Goal: Task Accomplishment & Management: Manage account settings

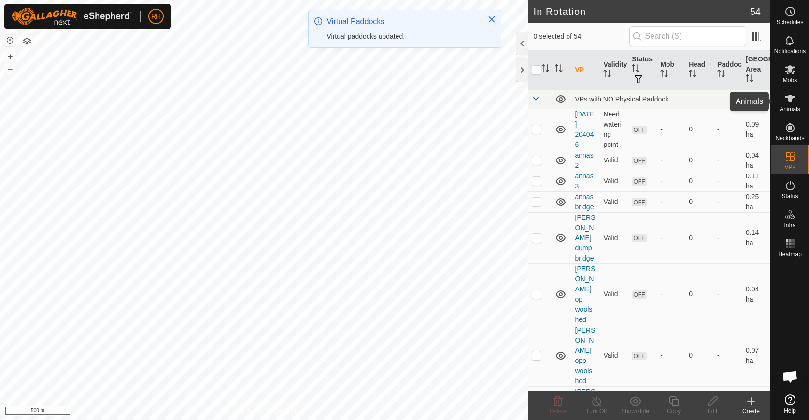
click at [791, 102] on icon at bounding box center [790, 99] width 12 height 12
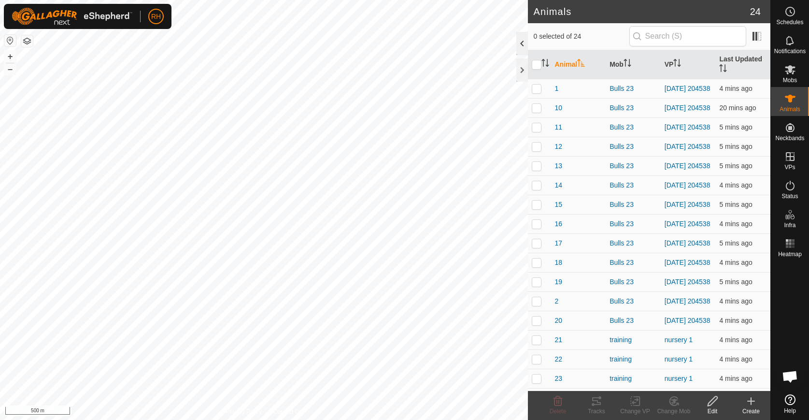
click at [522, 46] on div at bounding box center [522, 43] width 12 height 23
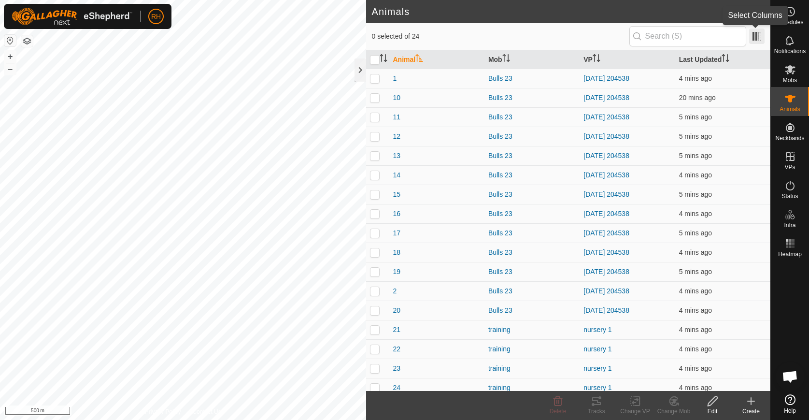
click at [753, 37] on span at bounding box center [756, 35] width 15 height 15
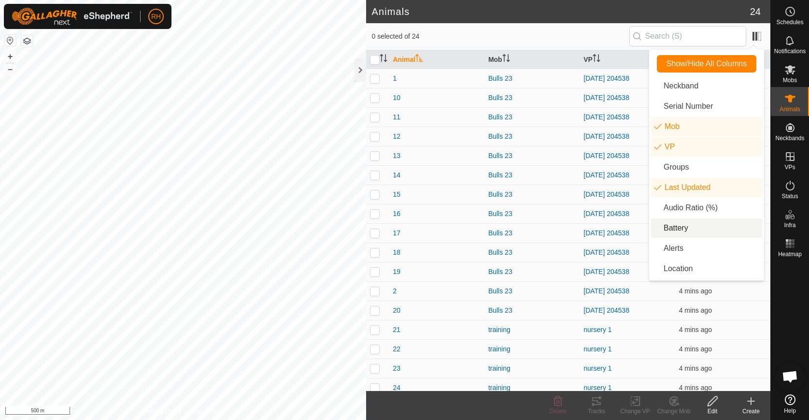
click at [704, 229] on li "Battery" at bounding box center [706, 227] width 111 height 19
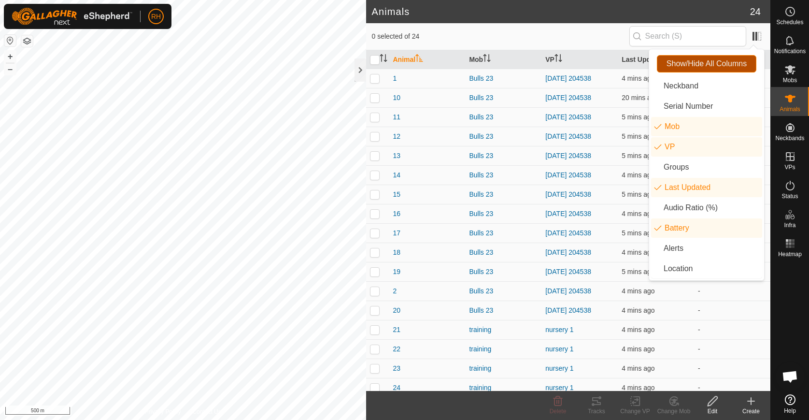
click at [718, 65] on span "Show/Hide All Columns" at bounding box center [706, 63] width 80 height 9
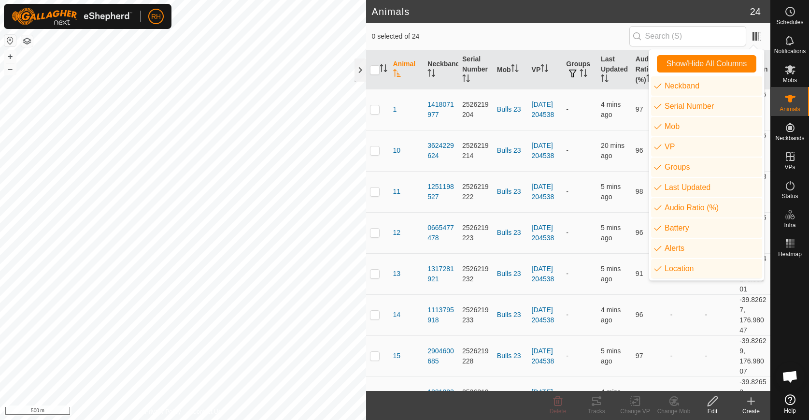
click at [610, 29] on div "0 selected of 24" at bounding box center [568, 36] width 393 height 20
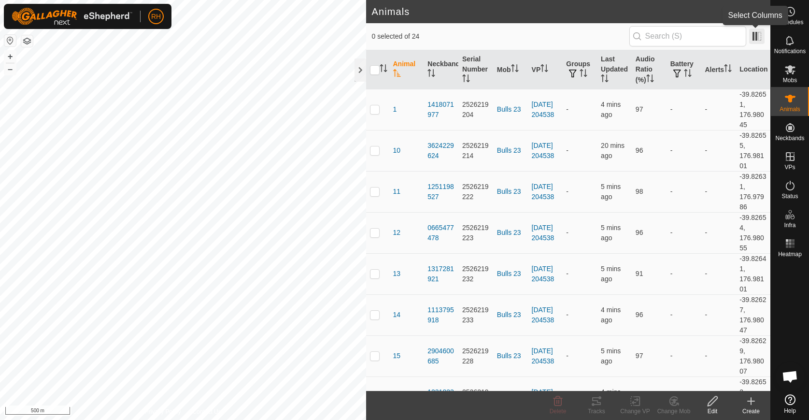
click at [757, 34] on span at bounding box center [756, 35] width 15 height 15
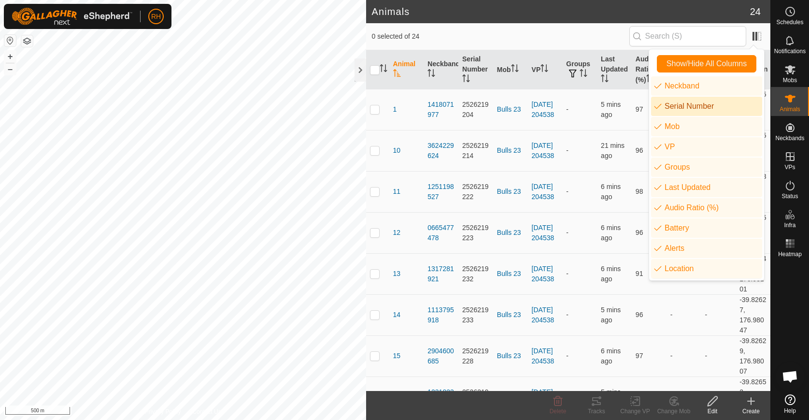
click at [722, 106] on li "Serial Number" at bounding box center [706, 106] width 111 height 19
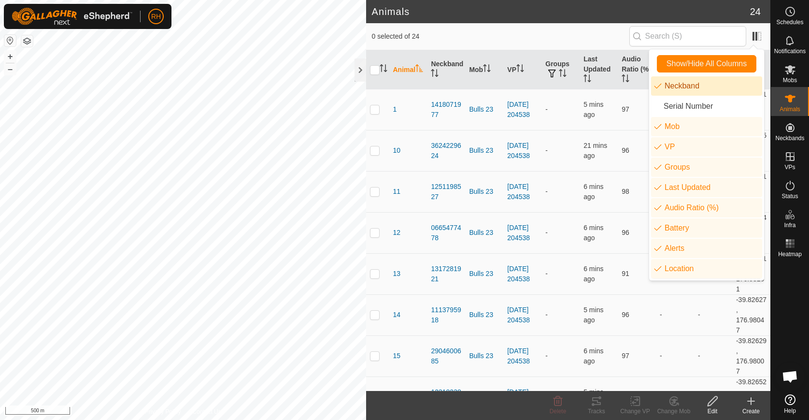
click at [721, 85] on li "Neckband" at bounding box center [706, 85] width 111 height 19
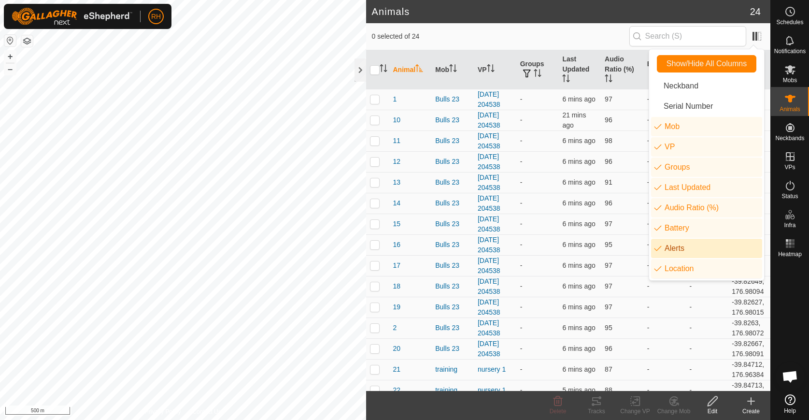
click at [722, 248] on li "Alerts" at bounding box center [706, 248] width 111 height 19
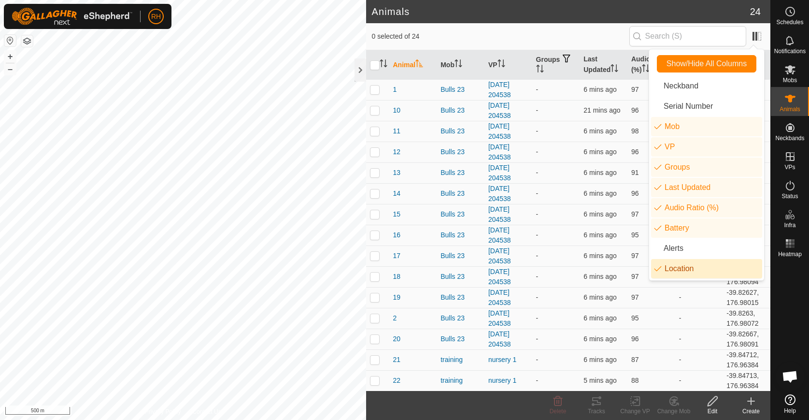
click at [723, 266] on li "Location" at bounding box center [706, 268] width 111 height 19
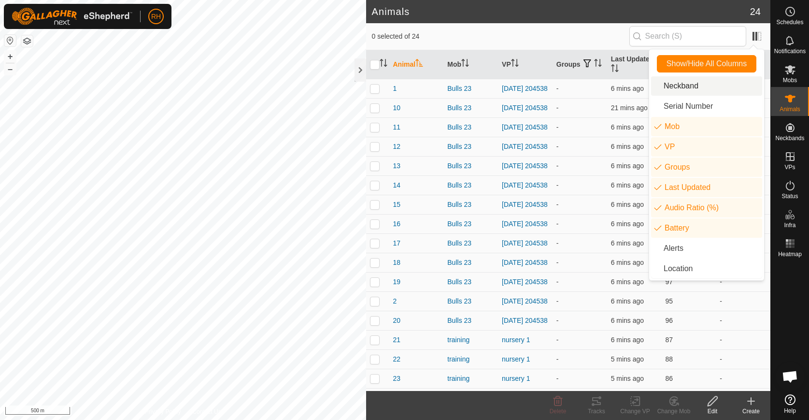
click at [581, 31] on span "0 selected of 24" at bounding box center [500, 36] width 257 height 10
